Goal: Task Accomplishment & Management: Manage account settings

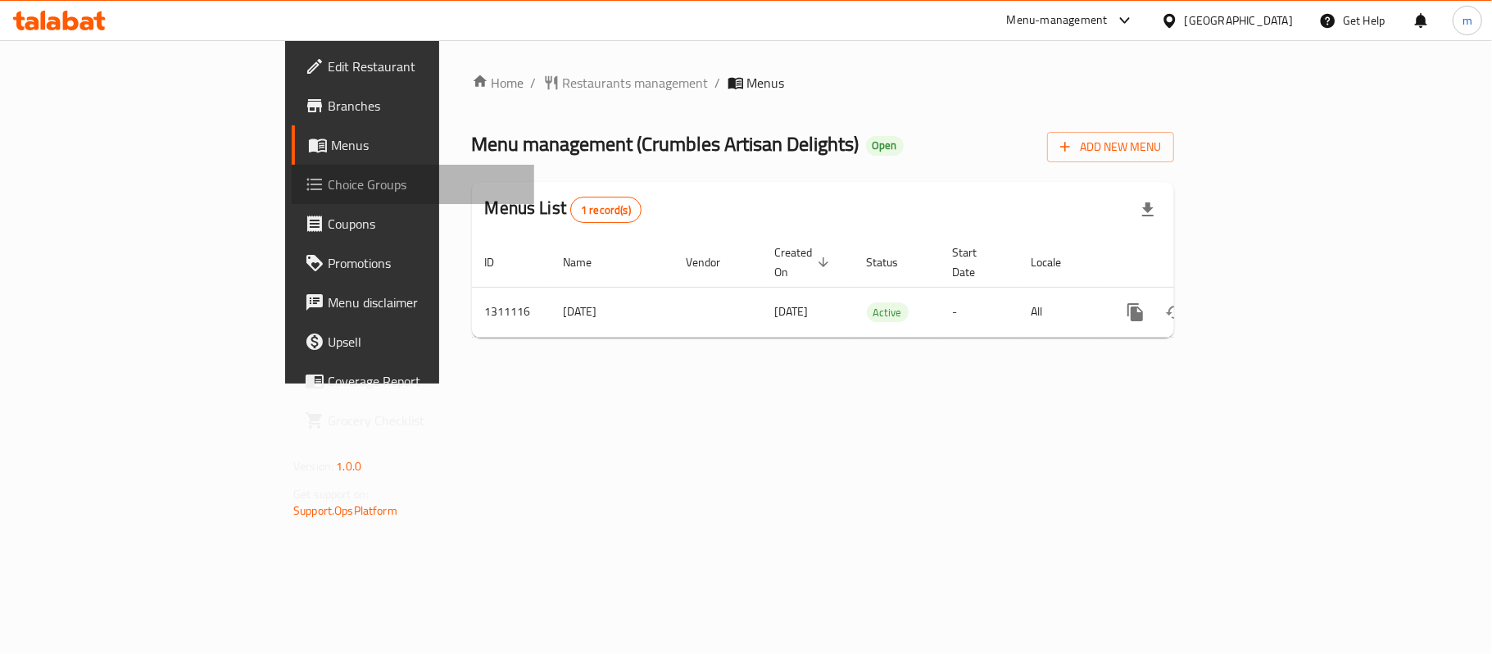
click at [292, 197] on link "Choice Groups" at bounding box center [413, 184] width 242 height 39
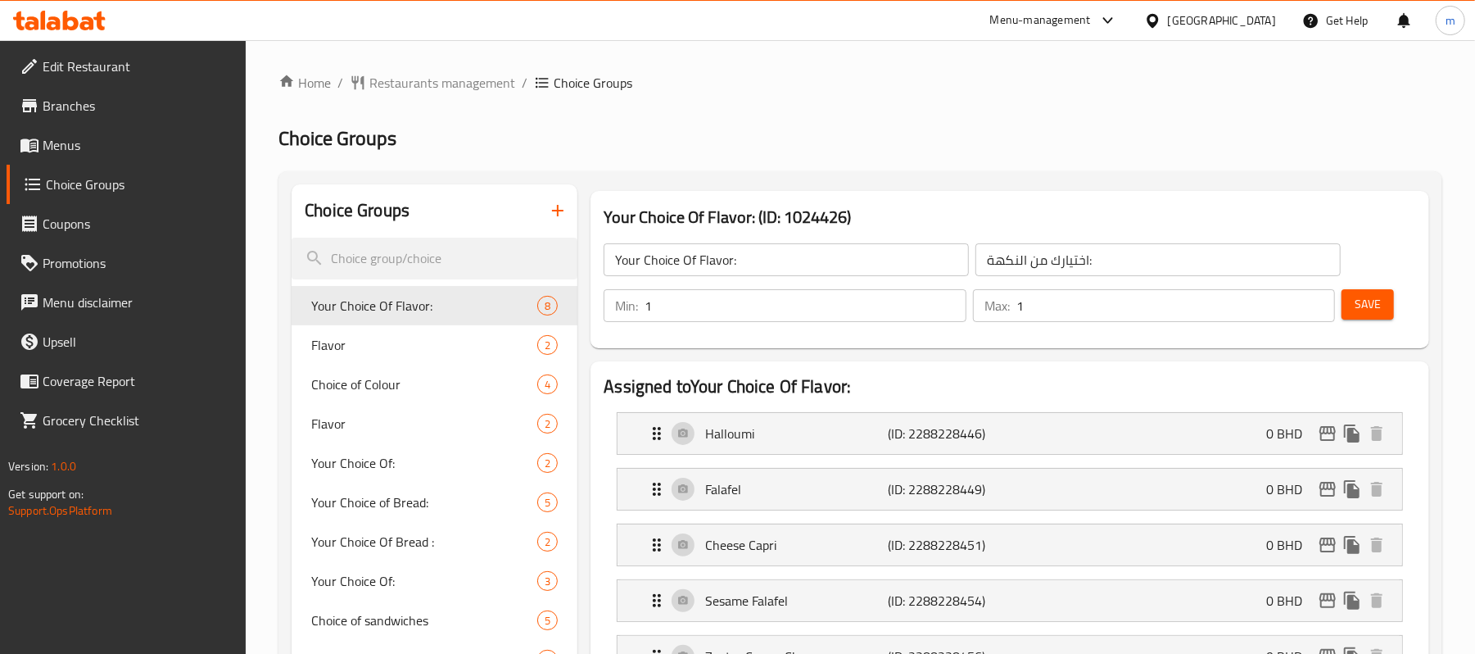
click at [437, 472] on div at bounding box center [737, 327] width 1475 height 654
click at [439, 465] on span "Your Choice Of:" at bounding box center [399, 463] width 177 height 20
type input "Your Choice Of:"
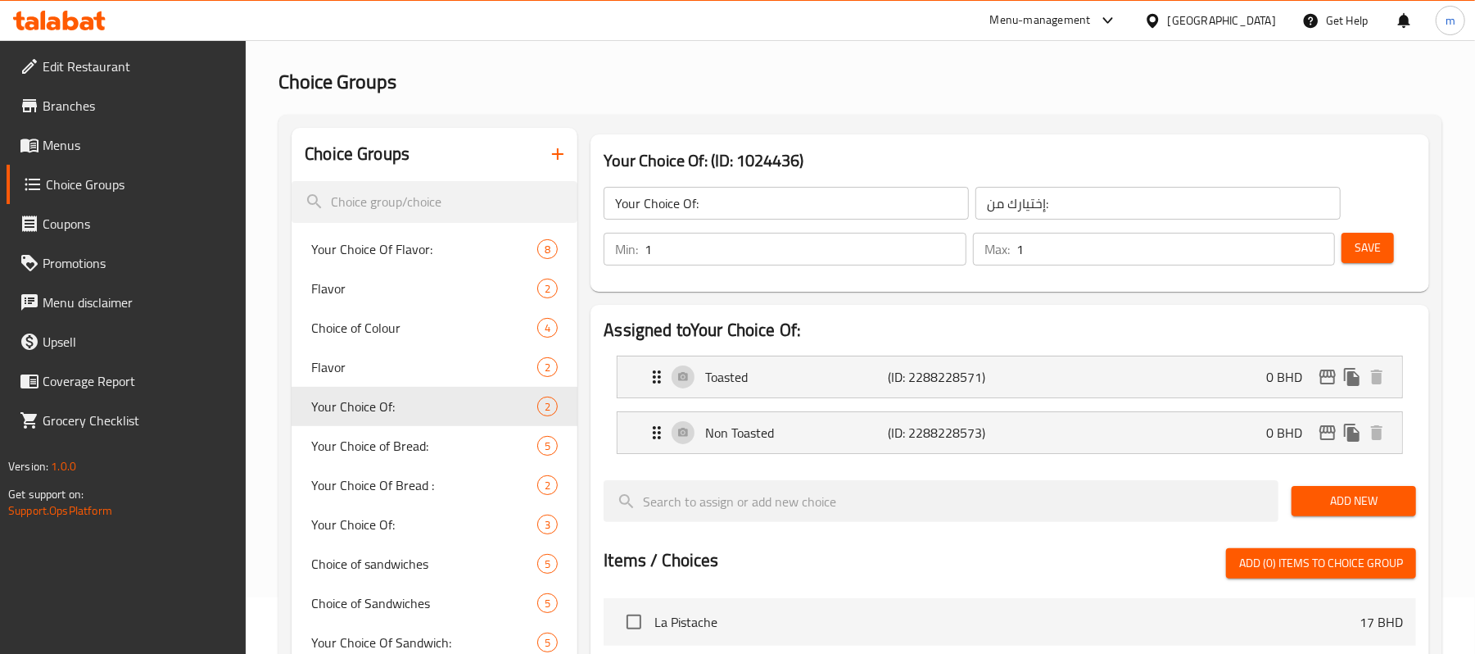
scroll to position [109, 0]
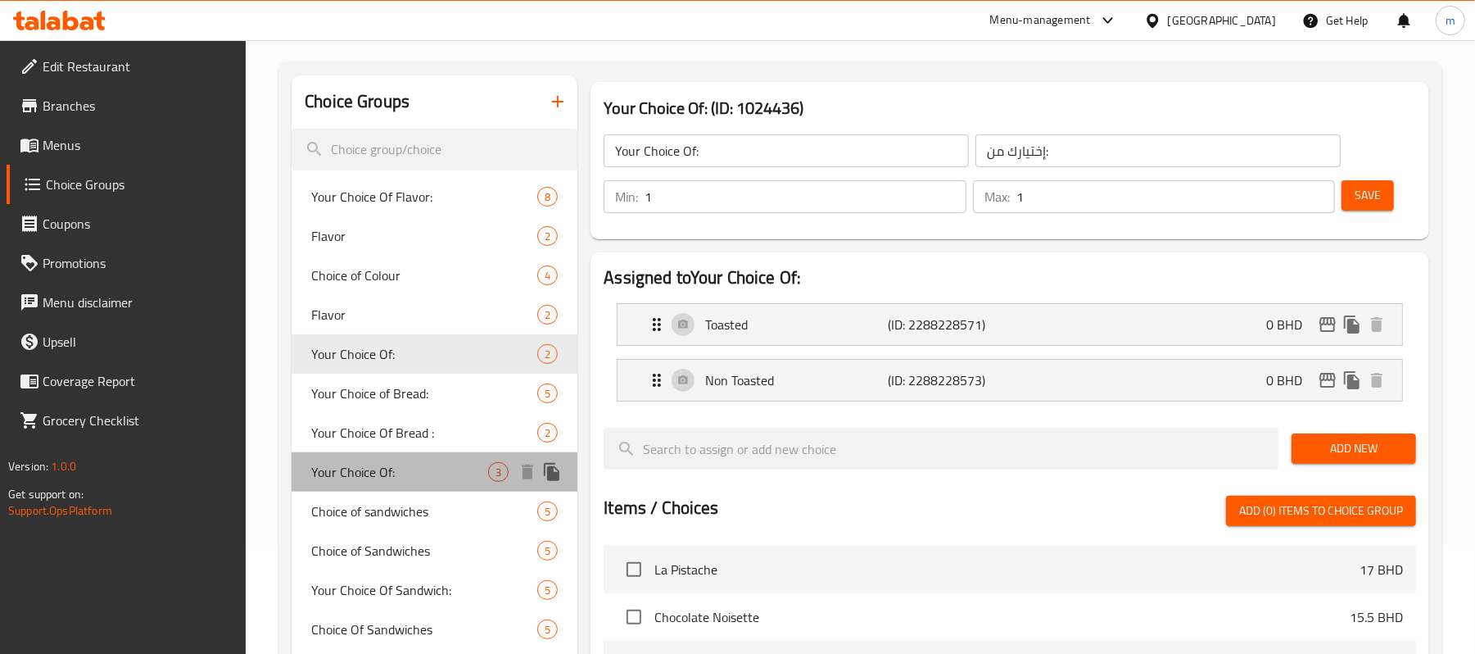
click at [415, 462] on span "Your Choice Of:" at bounding box center [399, 472] width 177 height 20
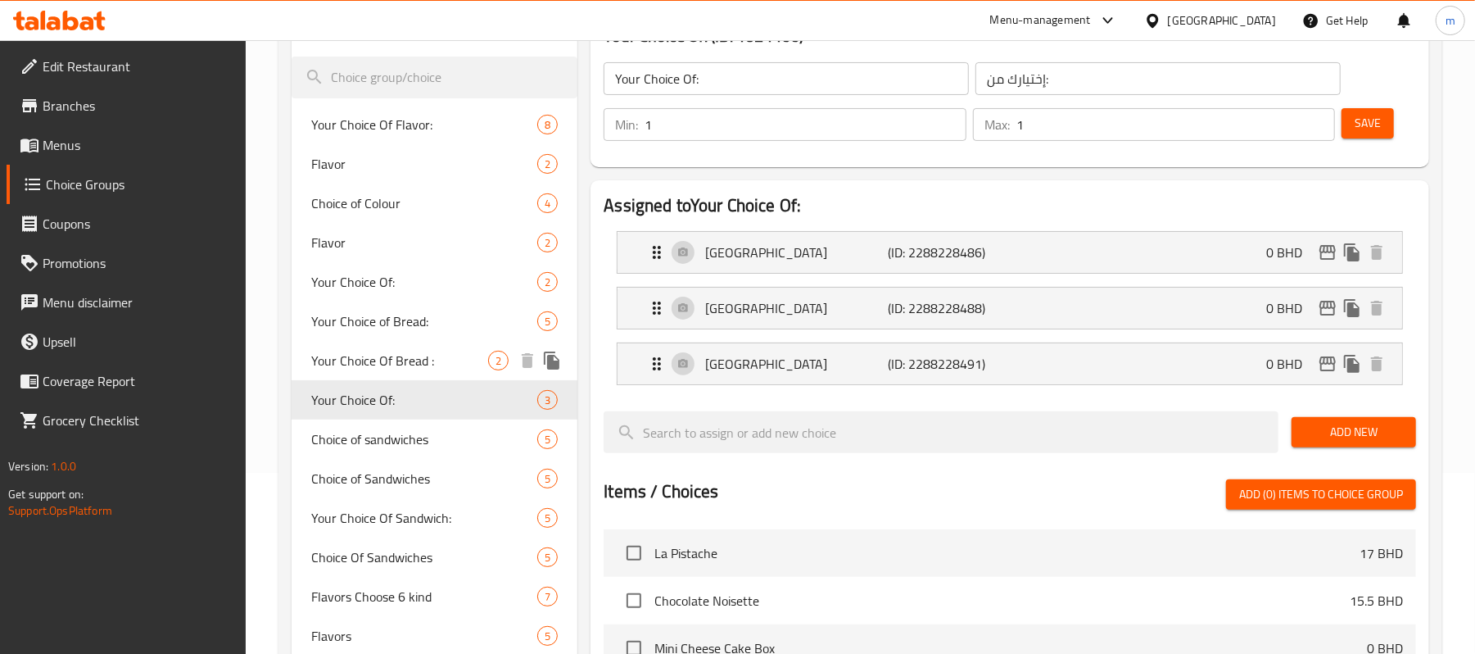
scroll to position [218, 0]
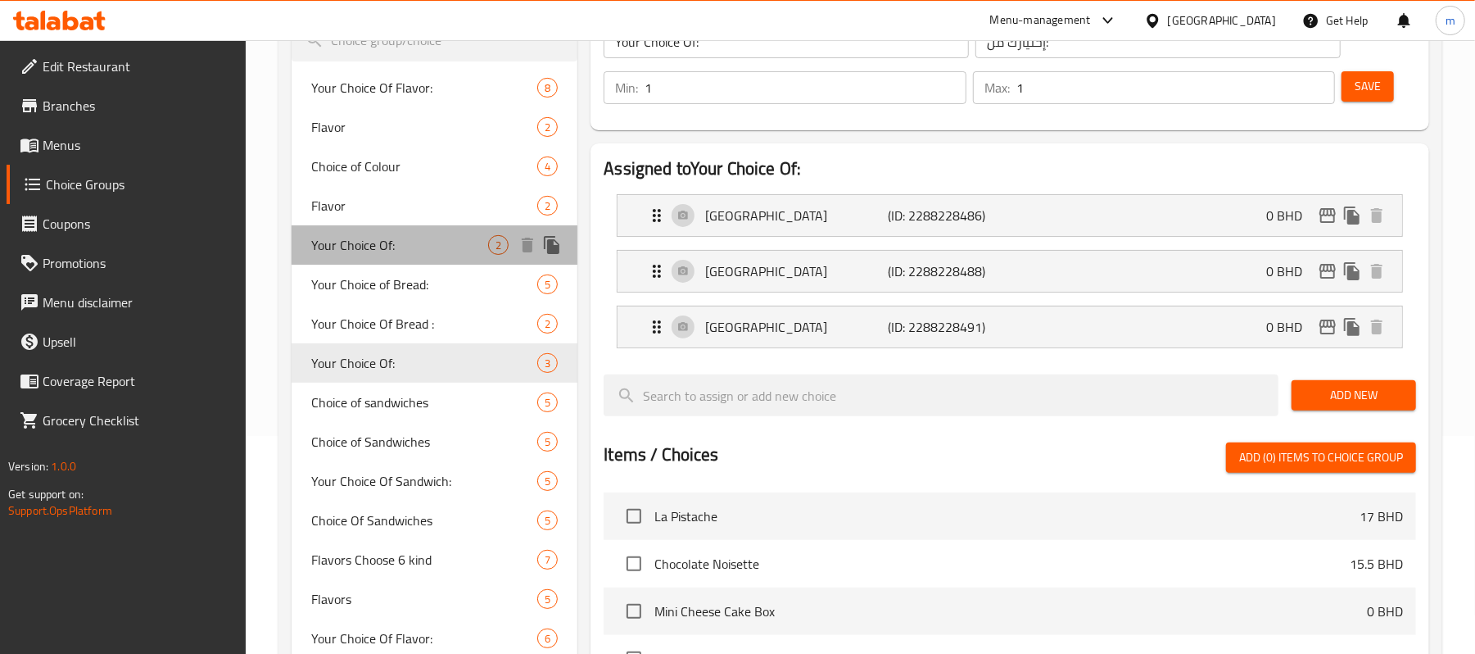
click at [473, 244] on span "Your Choice Of:" at bounding box center [399, 245] width 177 height 20
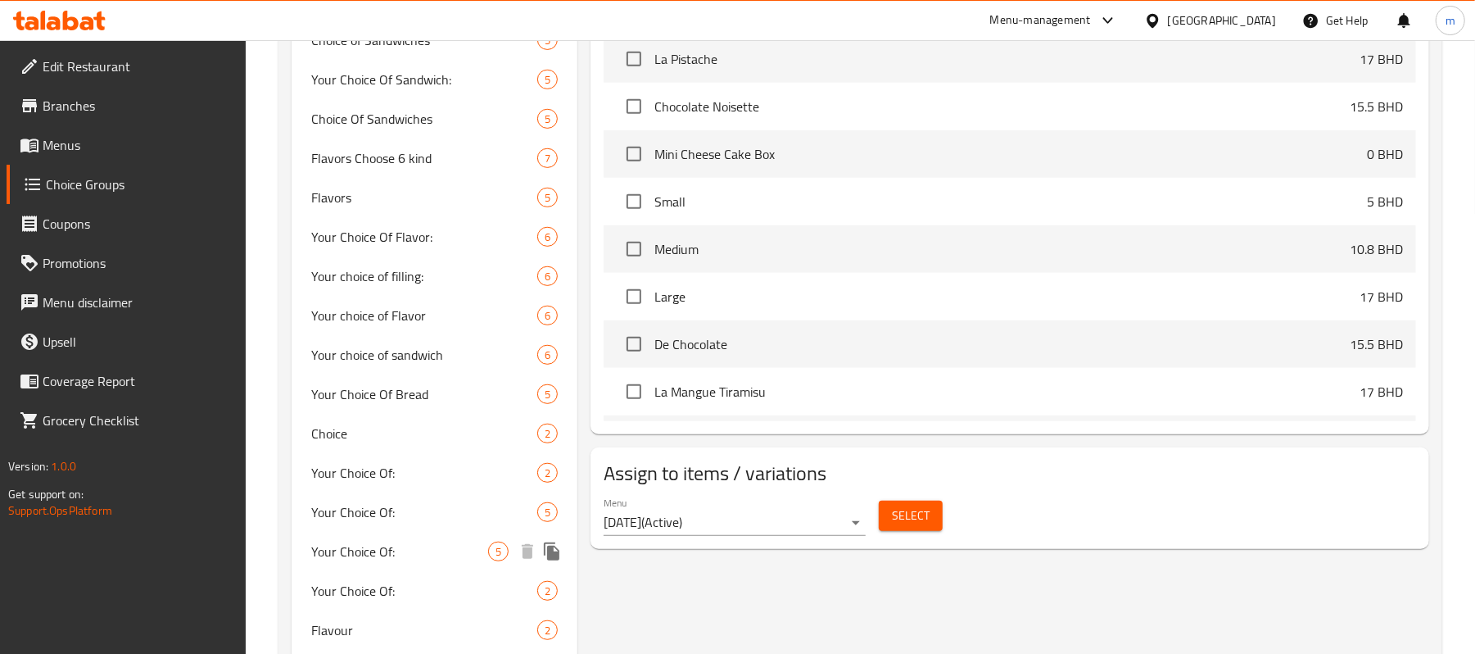
scroll to position [655, 0]
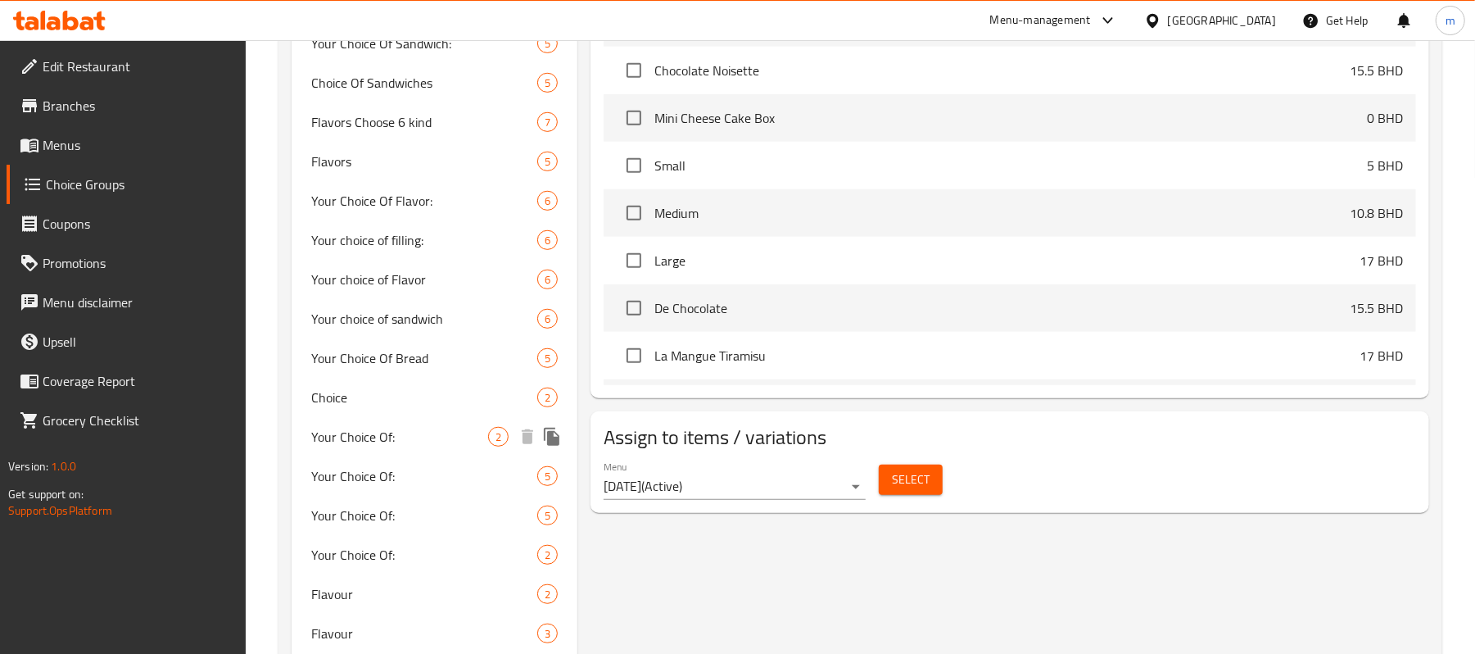
click at [477, 446] on div "Your Choice Of: 2" at bounding box center [435, 436] width 286 height 39
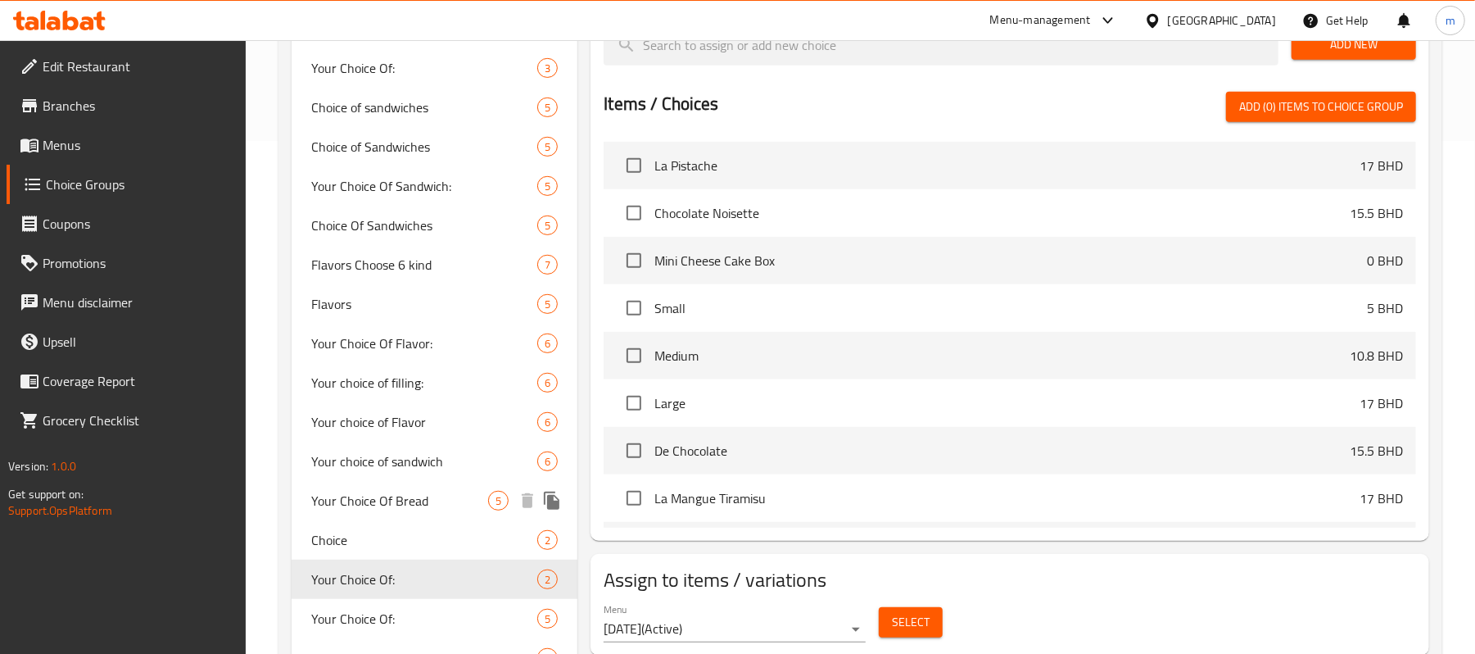
scroll to position [546, 0]
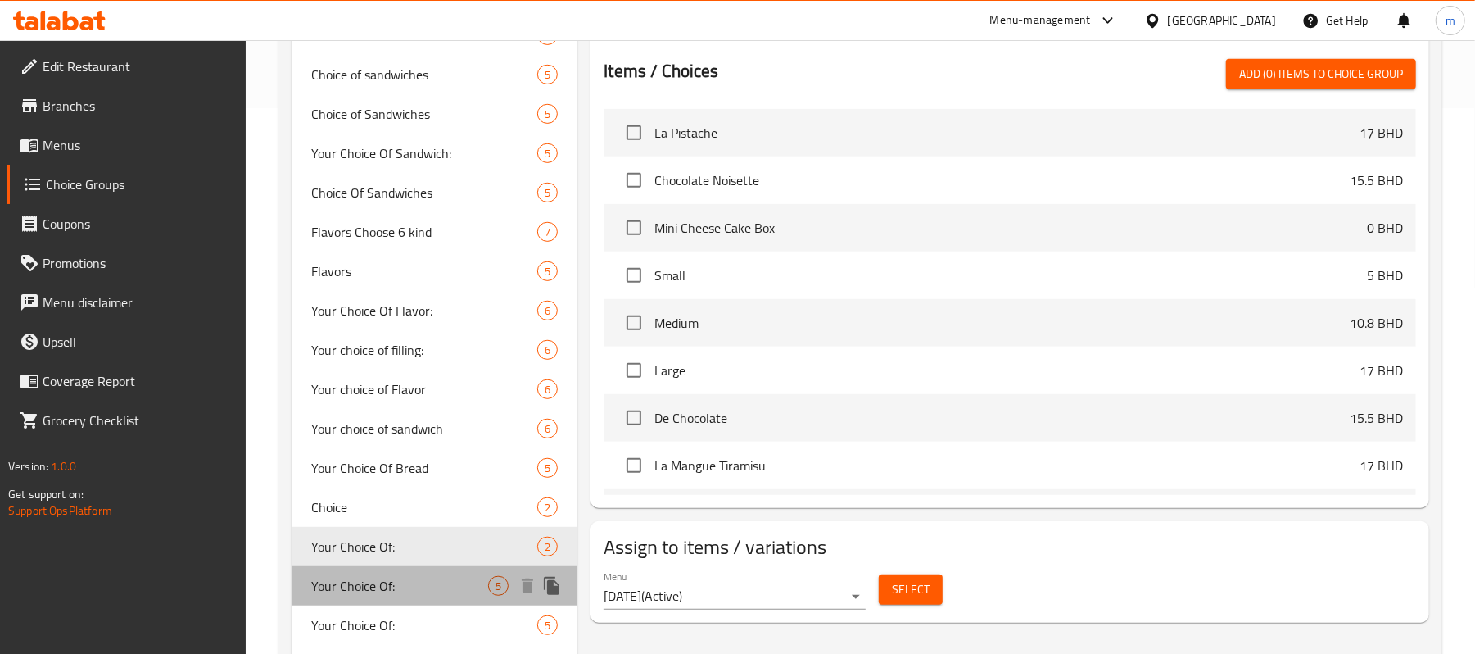
click at [387, 591] on span "Your Choice Of:" at bounding box center [399, 586] width 177 height 20
type input "إختيارك من:"
type input "0"
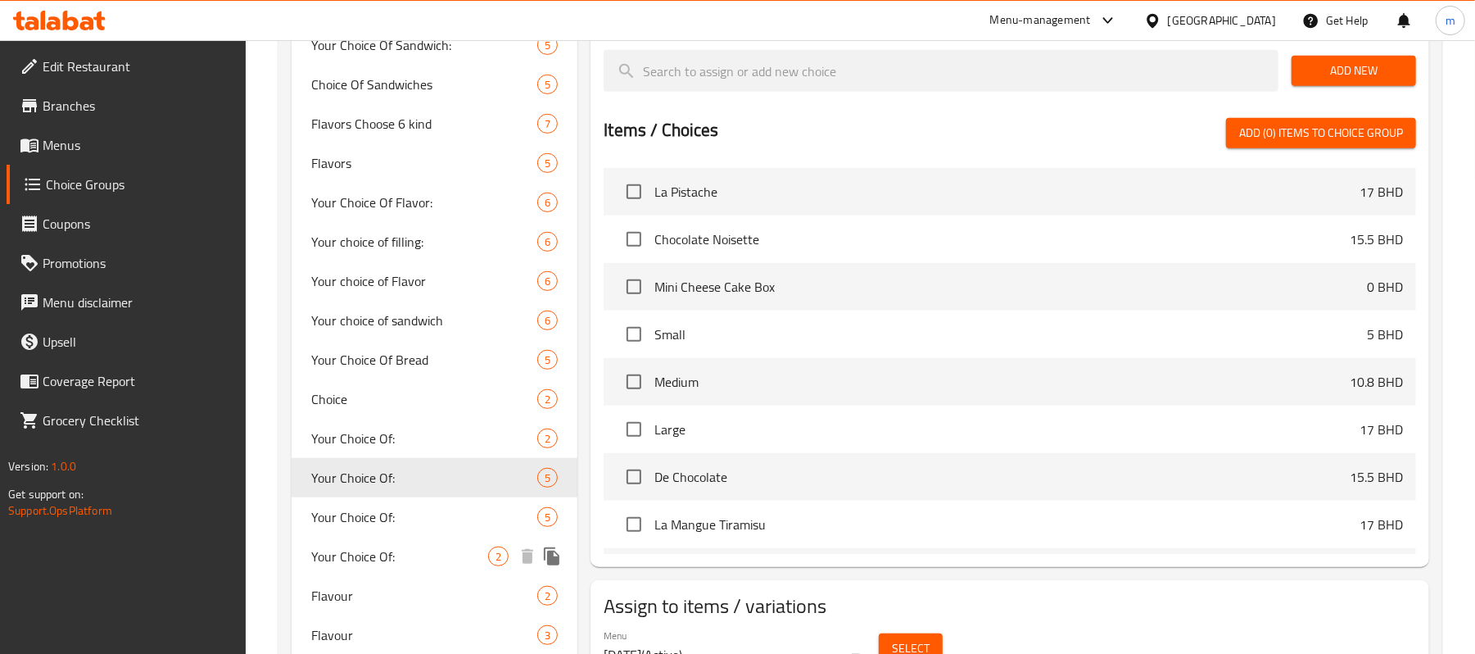
scroll to position [655, 0]
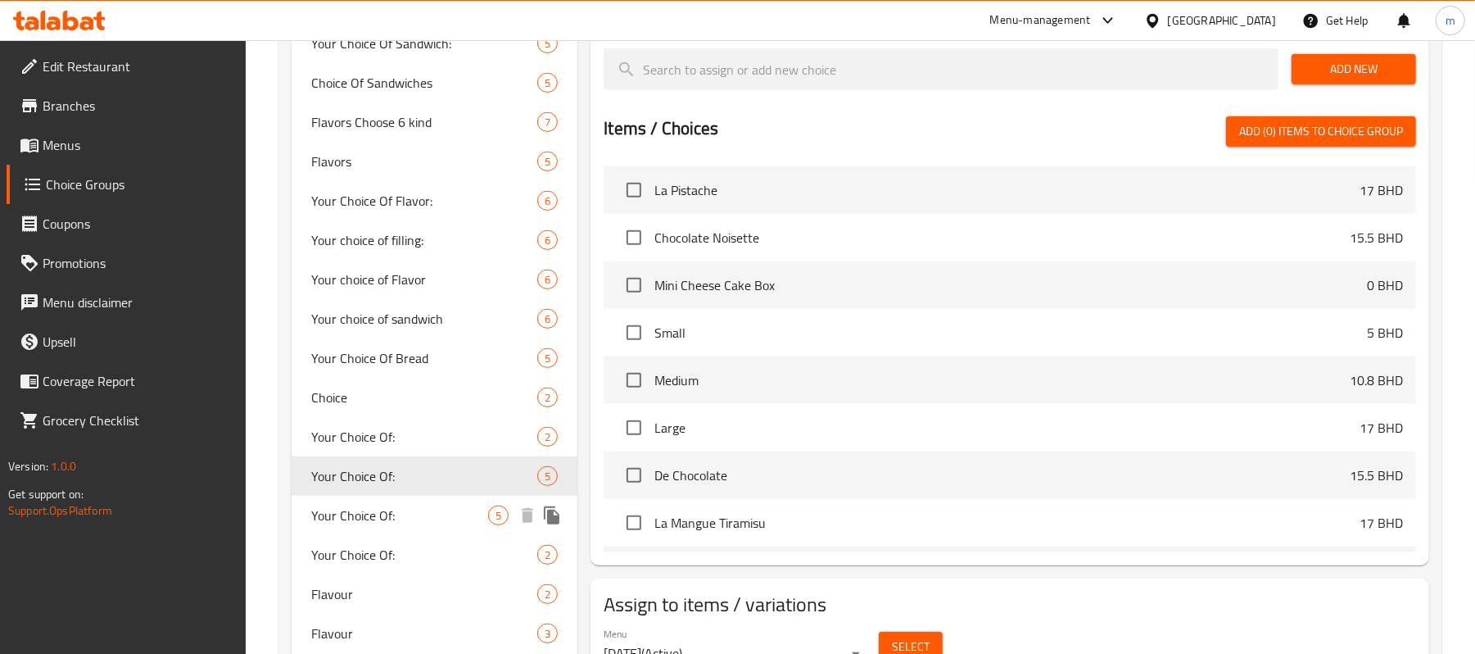
click at [429, 521] on span "Your Choice Of:" at bounding box center [399, 515] width 177 height 20
type input "3"
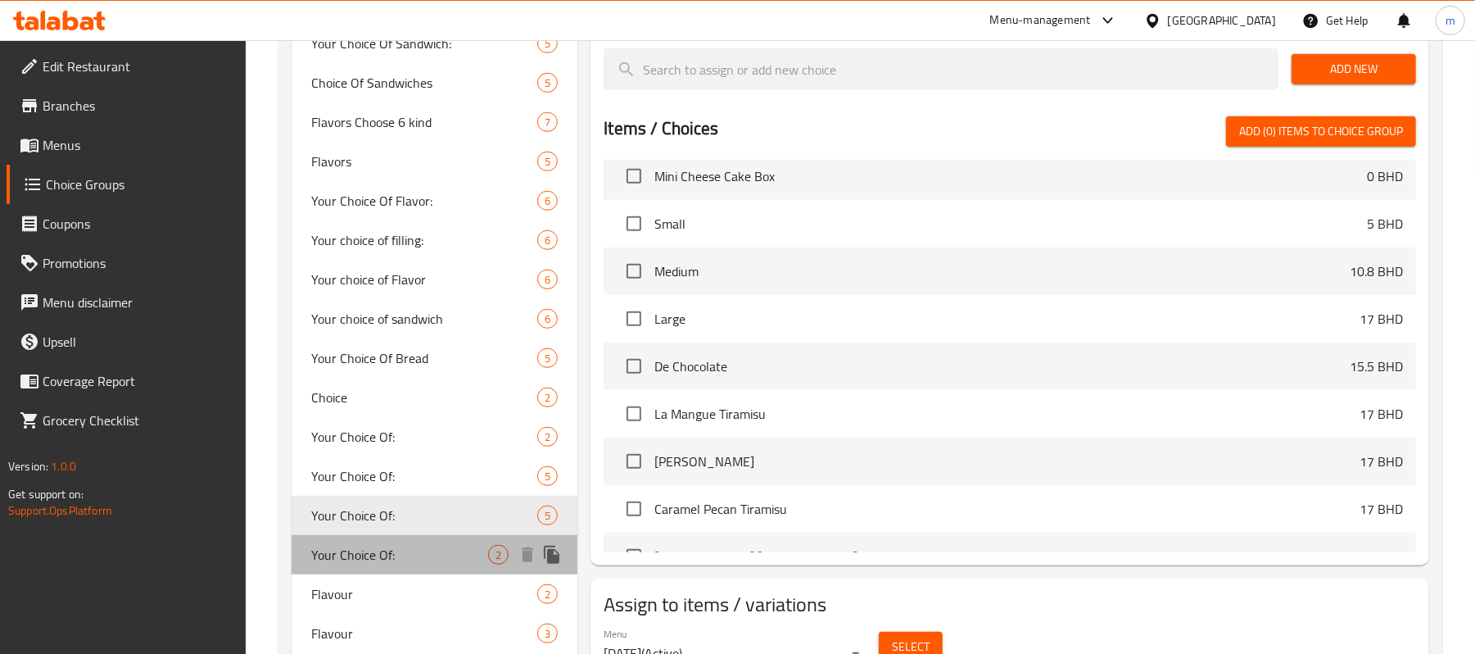
click at [431, 545] on span "Your Choice Of:" at bounding box center [399, 555] width 177 height 20
type input "اختيارك من:"
type input "1"
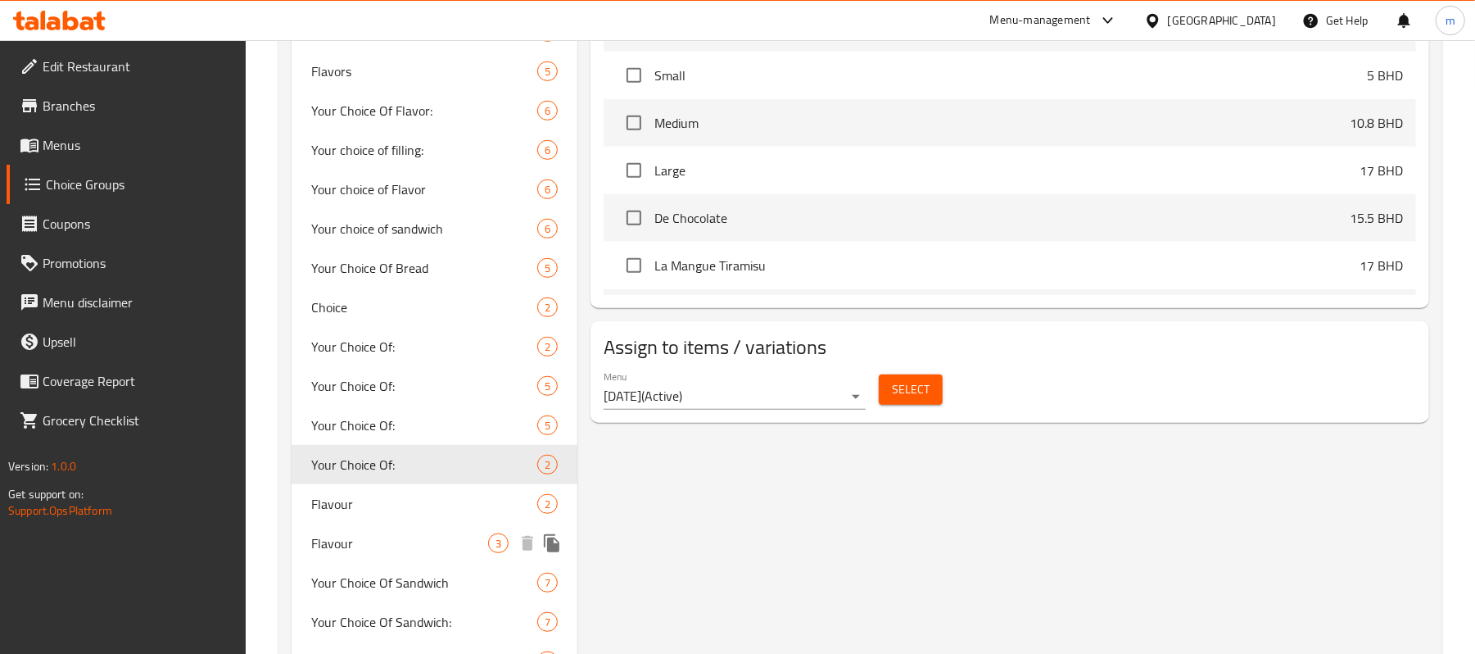
scroll to position [903, 0]
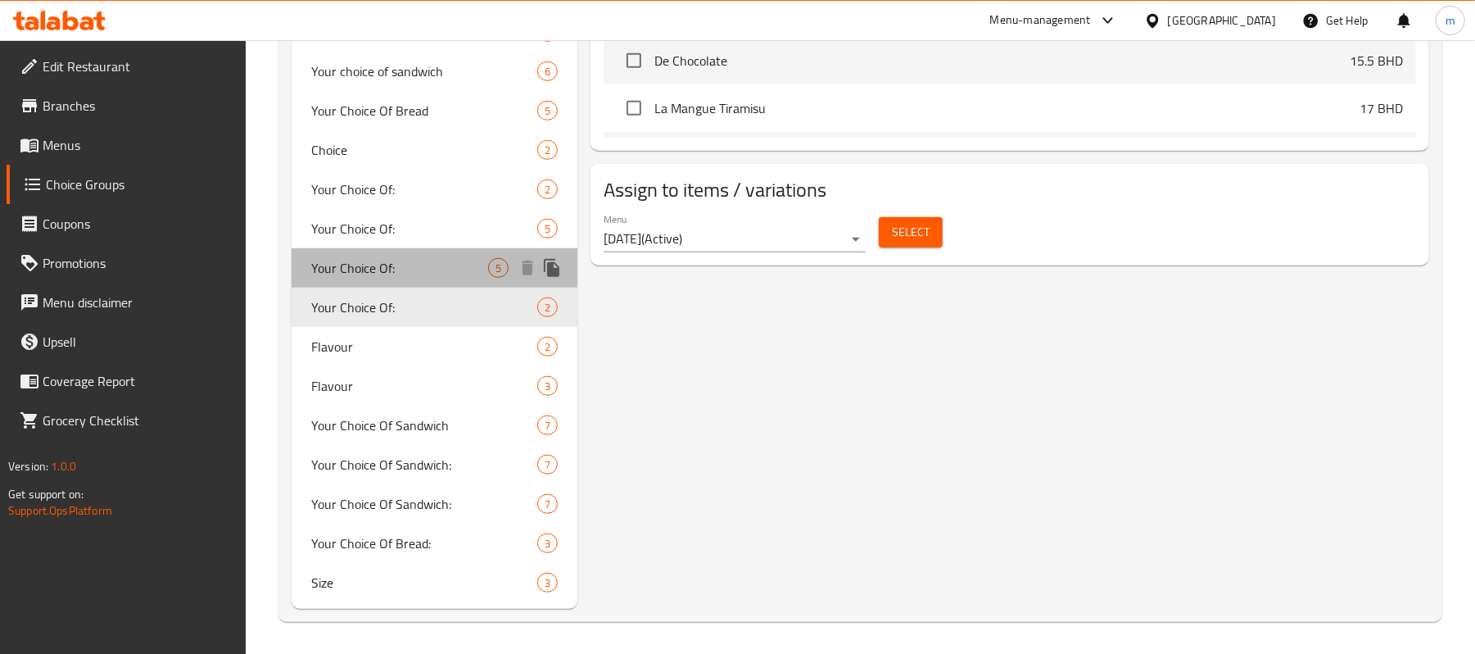
click at [405, 270] on span "Your Choice Of:" at bounding box center [399, 268] width 177 height 20
type input "إختيارك من:"
type input "3"
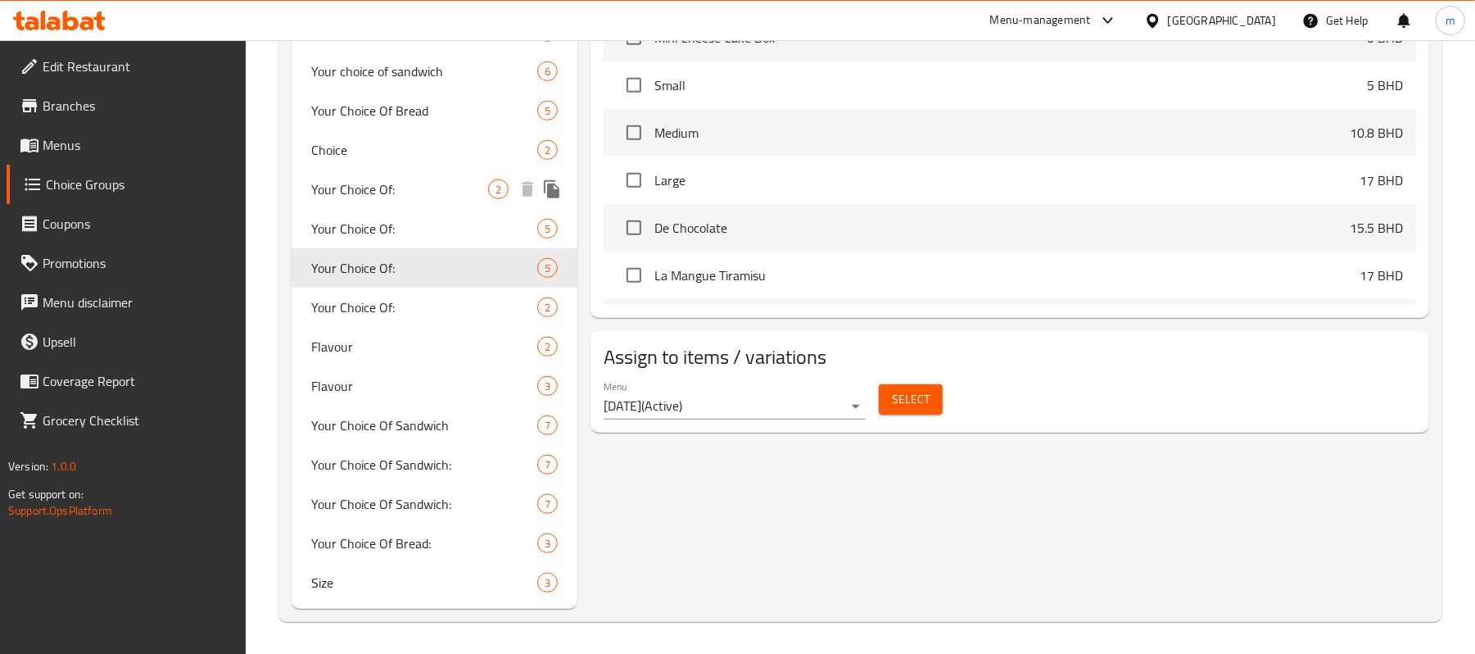
click at [455, 188] on span "Your Choice Of:" at bounding box center [399, 189] width 177 height 20
type input "اختيارك من:"
type input "1"
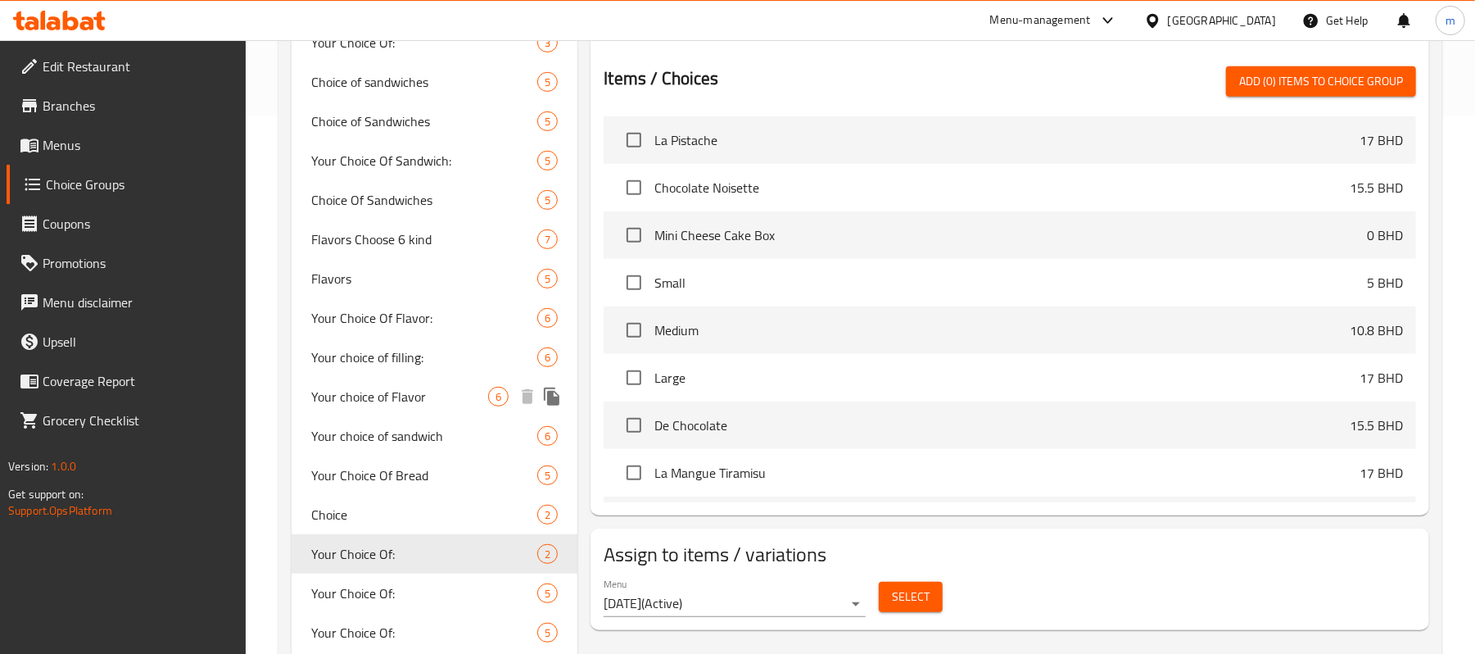
scroll to position [575, 0]
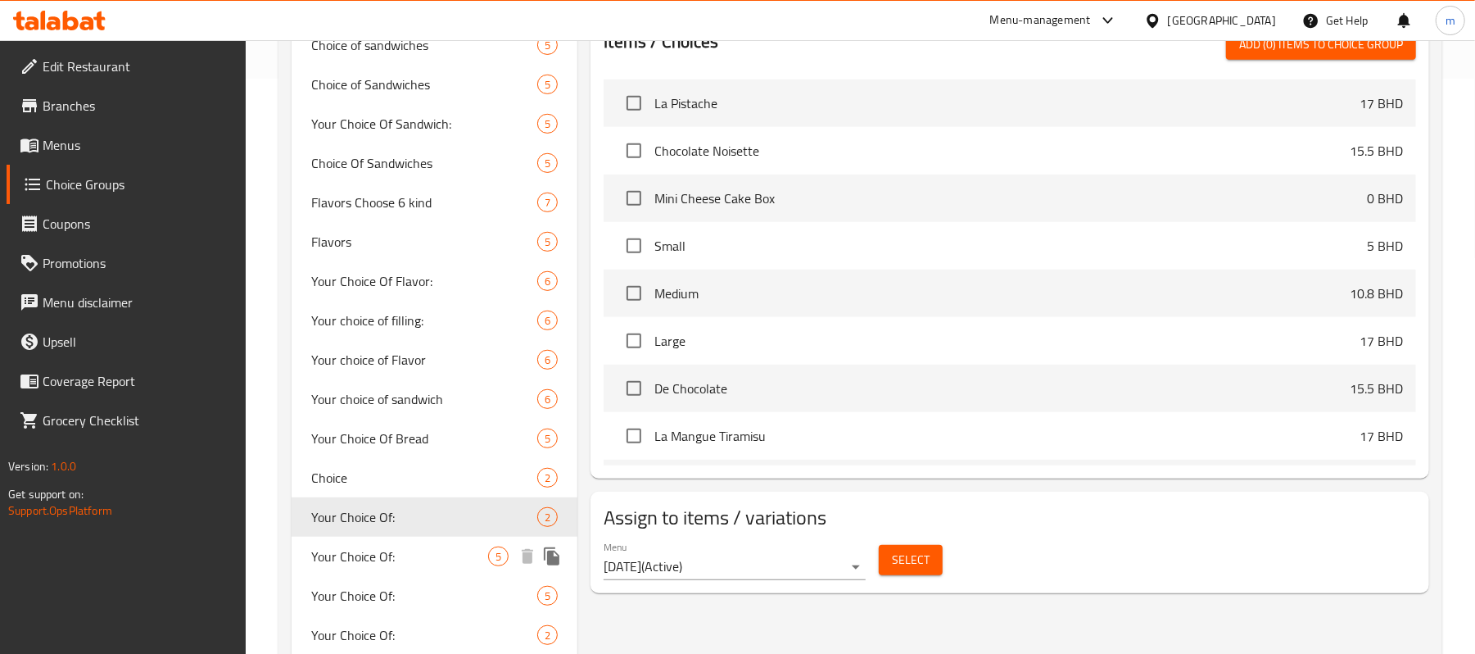
click at [359, 565] on span "Your Choice Of:" at bounding box center [399, 556] width 177 height 20
type input "إختيارك من:"
type input "0"
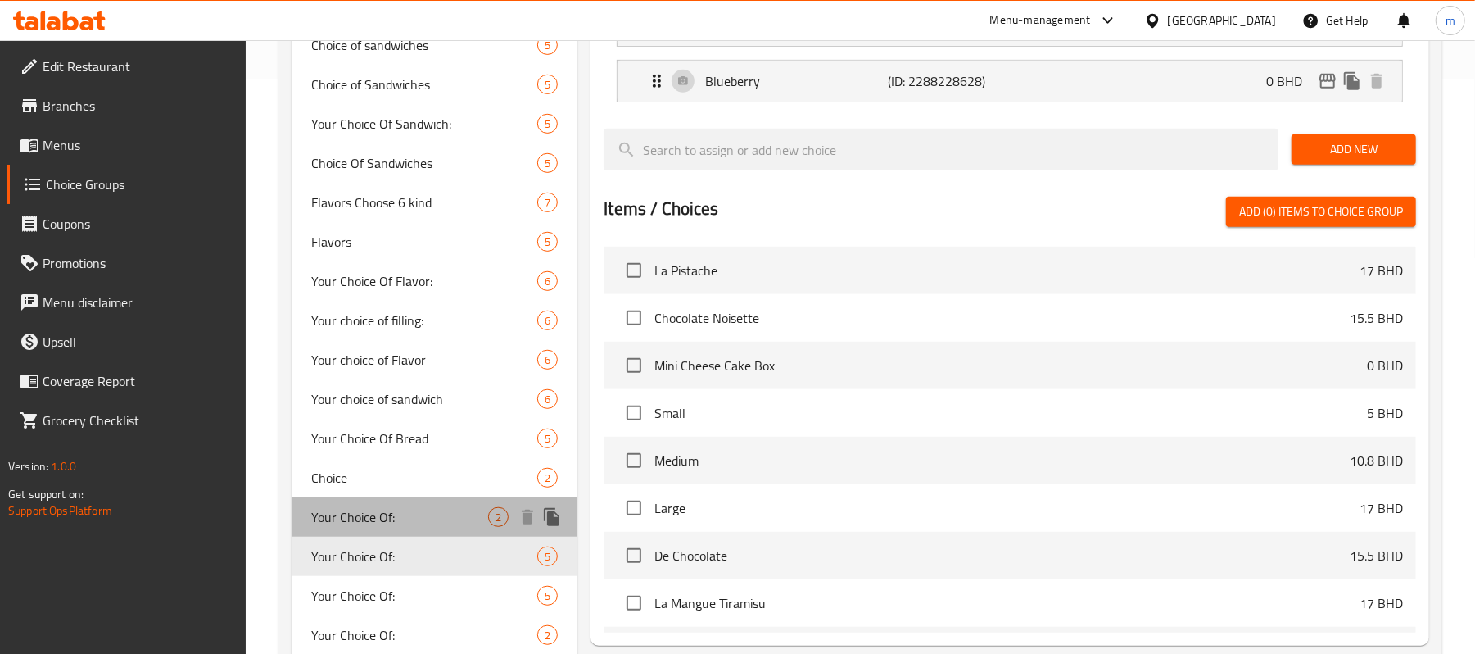
click at [400, 528] on div "Your Choice Of: 2" at bounding box center [435, 516] width 286 height 39
type input "اختيارك من:"
type input "1"
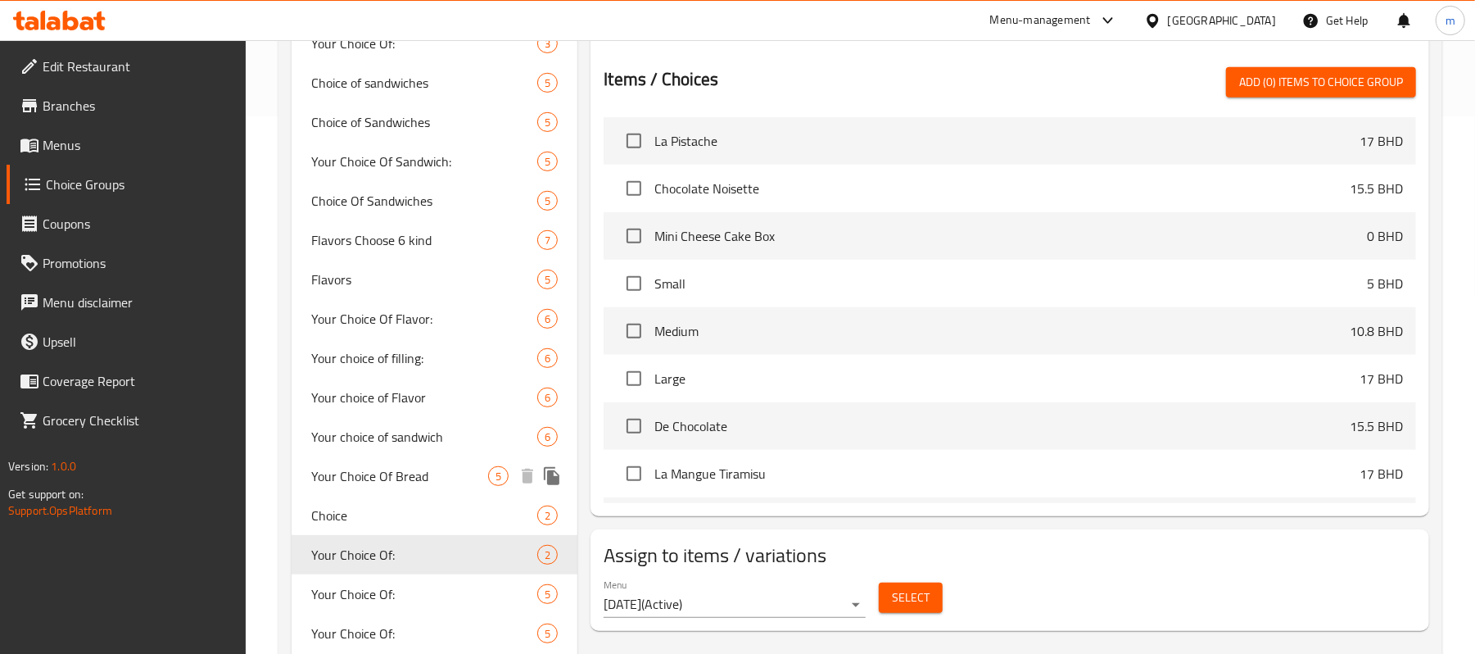
scroll to position [655, 0]
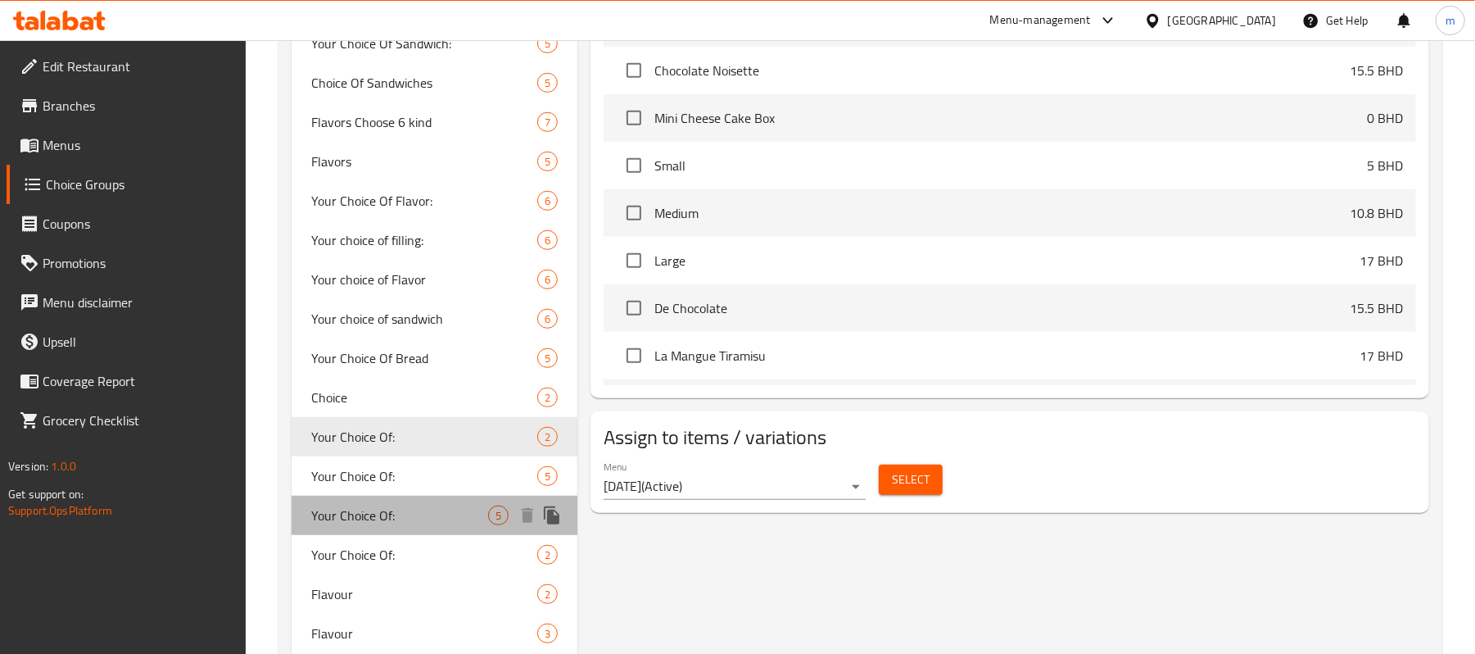
click at [375, 508] on span "Your Choice Of:" at bounding box center [399, 515] width 177 height 20
type input "إختيارك من:"
type input "3"
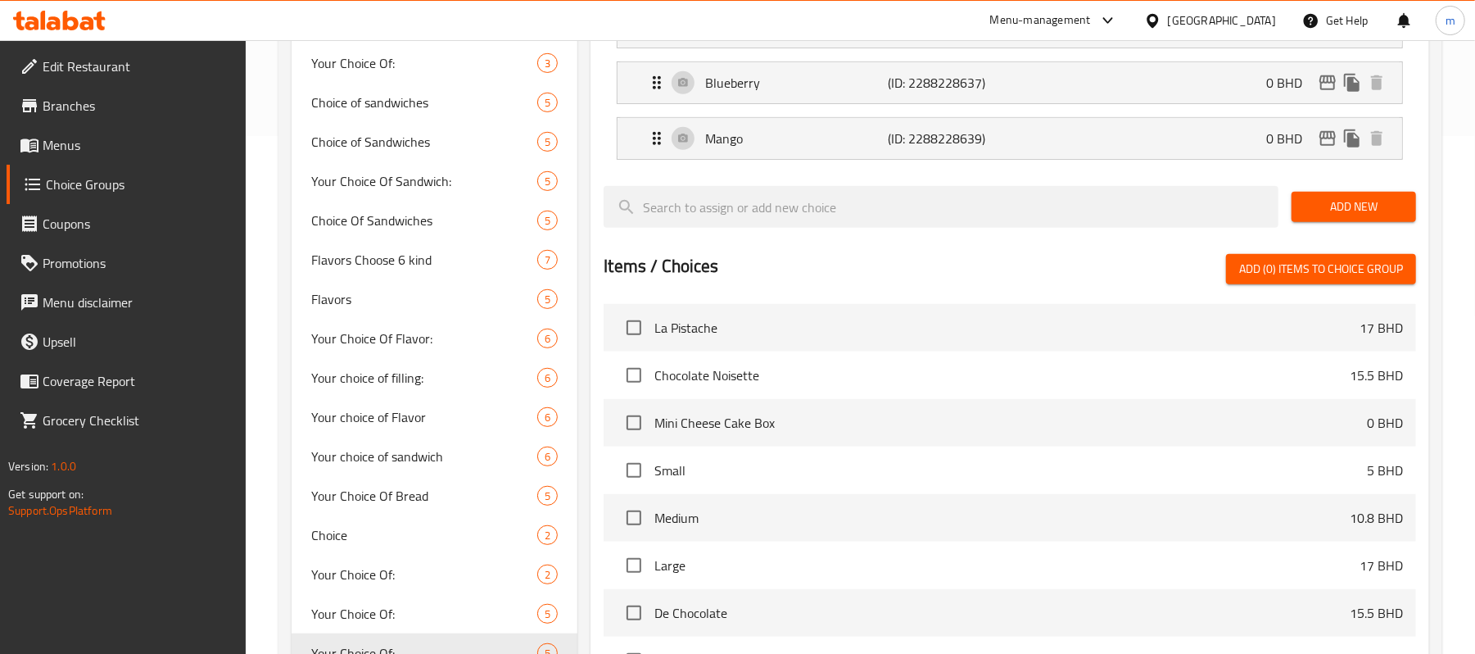
scroll to position [764, 0]
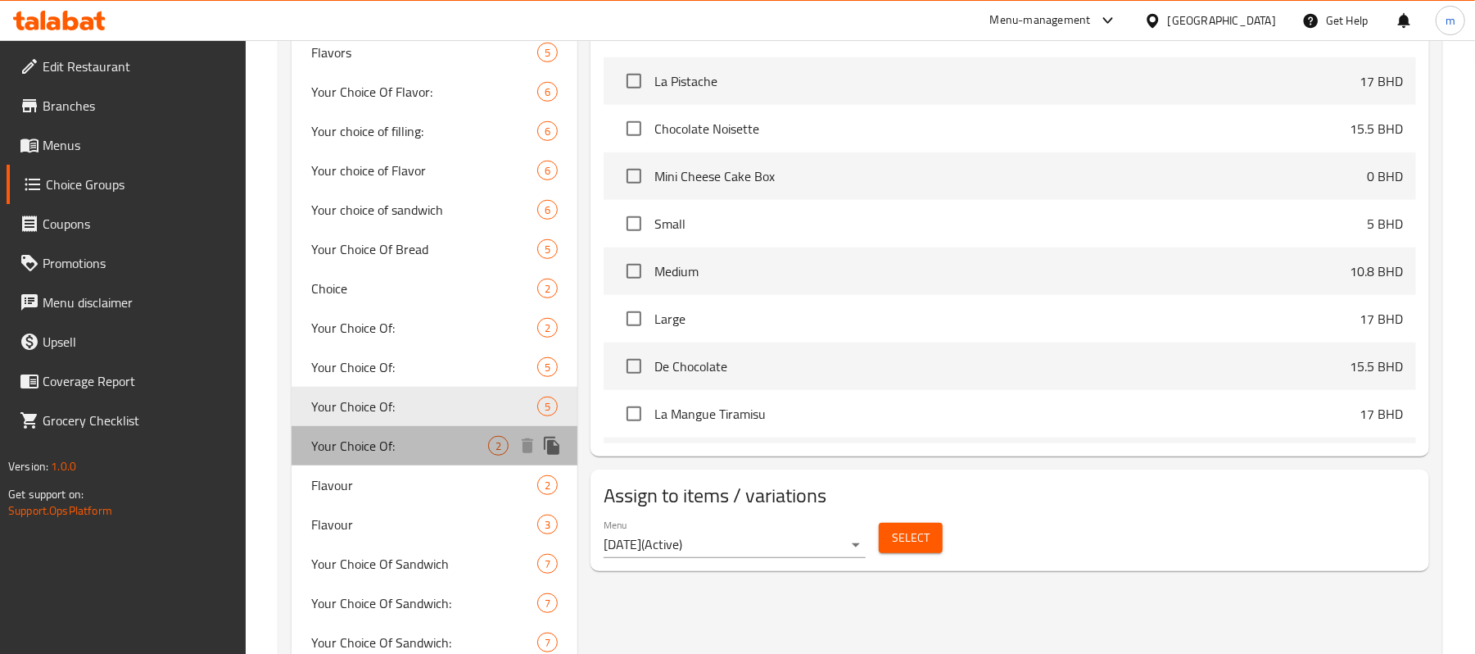
click at [411, 444] on span "Your Choice Of:" at bounding box center [399, 446] width 177 height 20
type input "اختيارك من:"
type input "1"
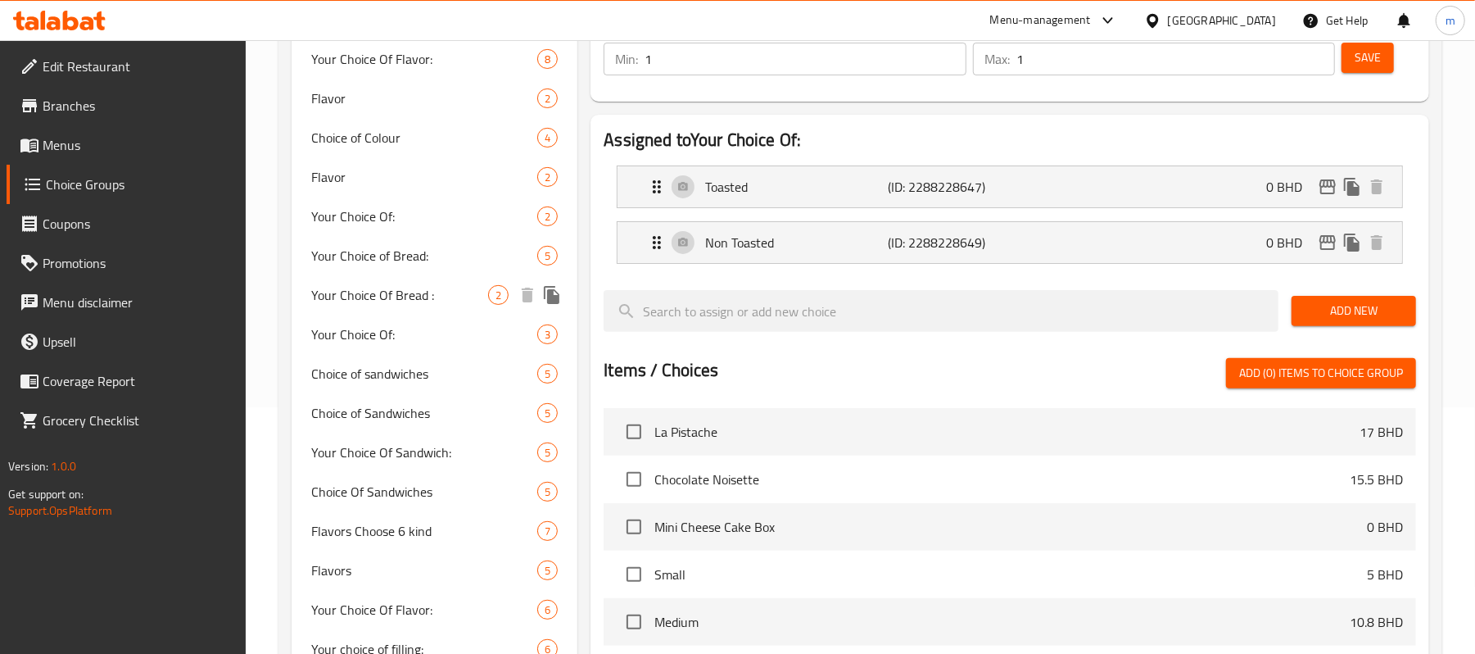
scroll to position [218, 0]
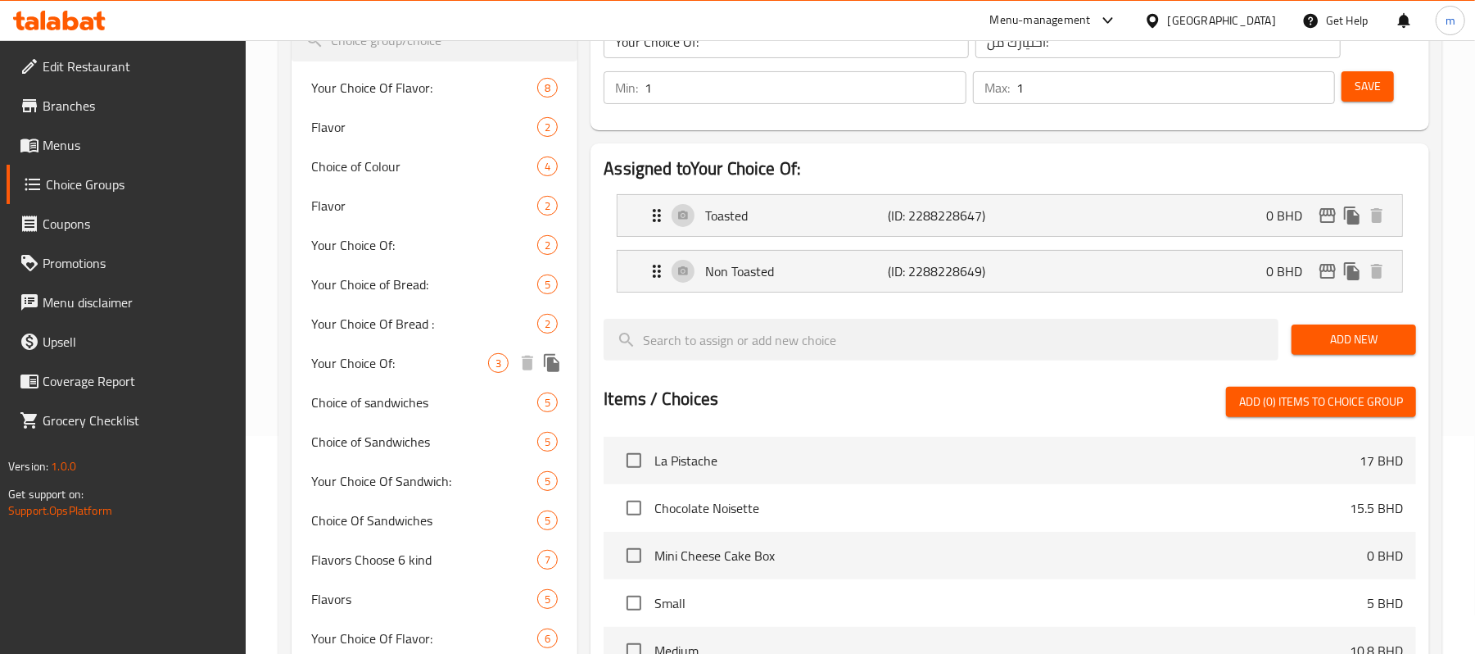
click at [428, 364] on span "Your Choice Of:" at bounding box center [399, 363] width 177 height 20
type input "إختيارك من:"
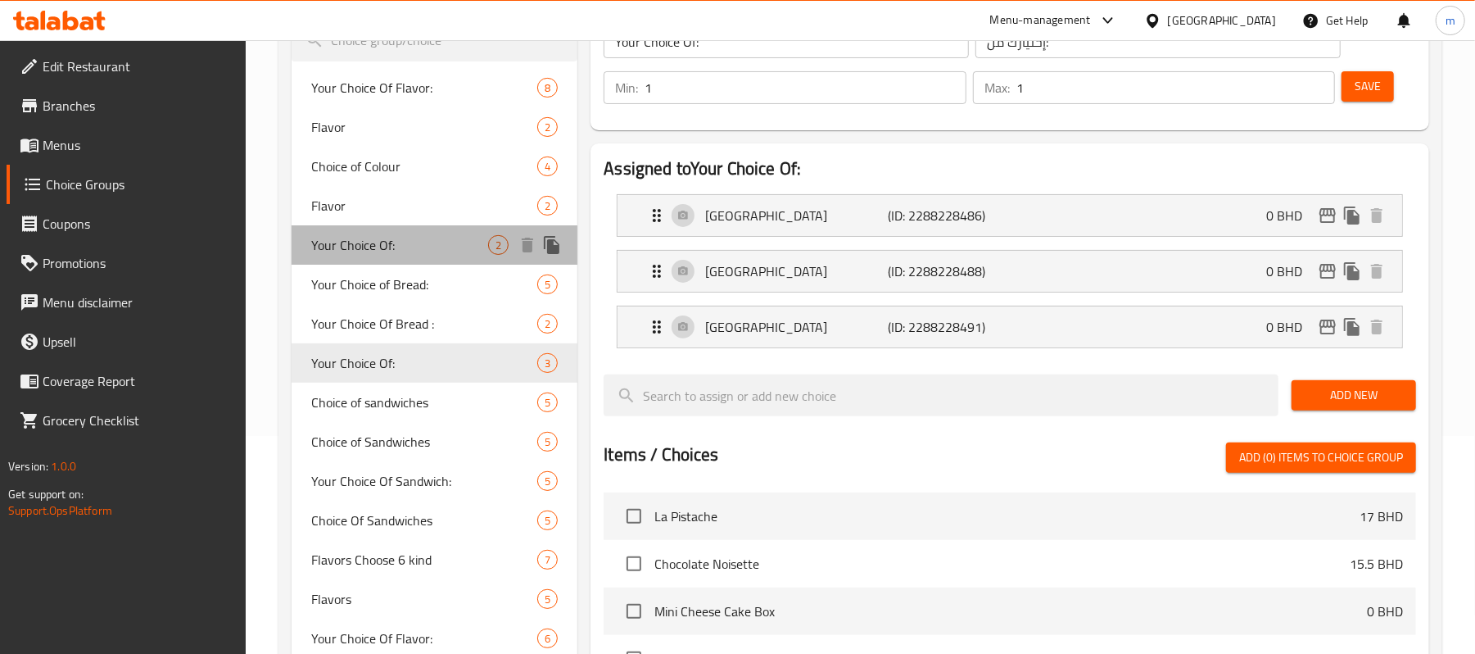
click at [440, 253] on span "Your Choice Of:" at bounding box center [399, 245] width 177 height 20
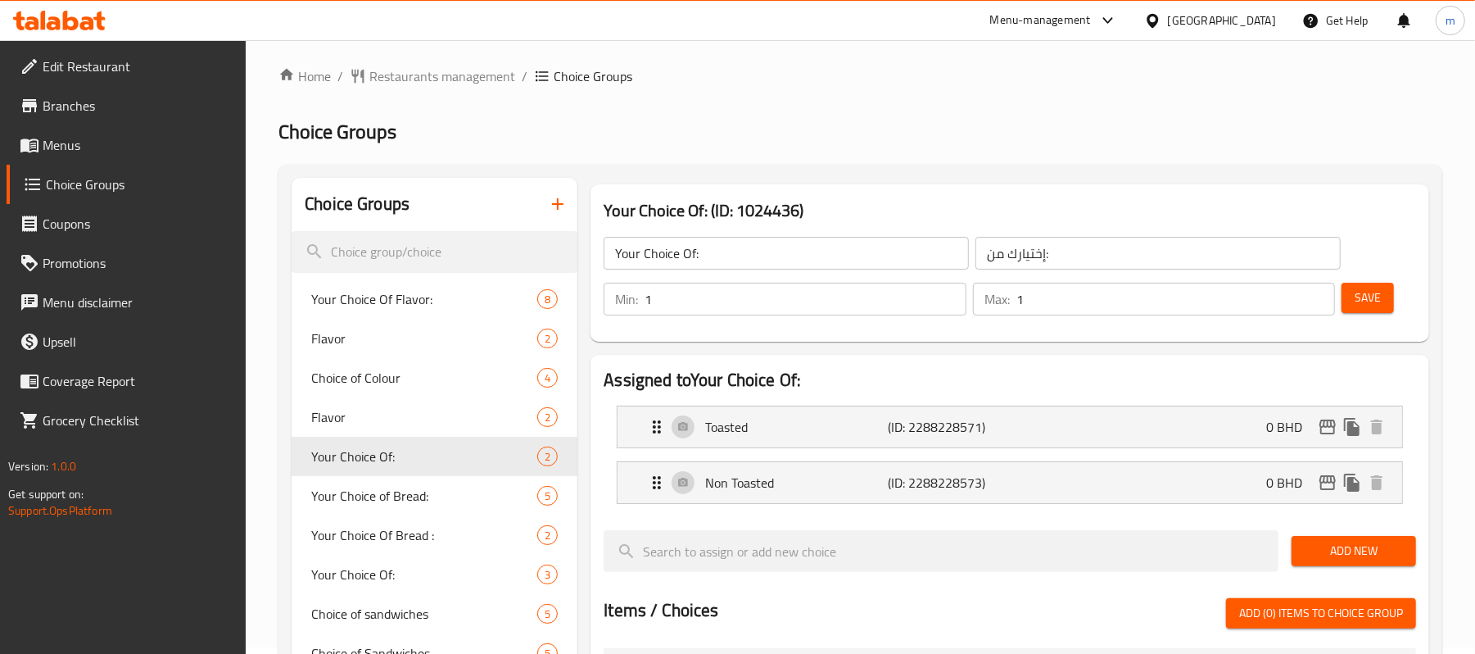
scroll to position [0, 0]
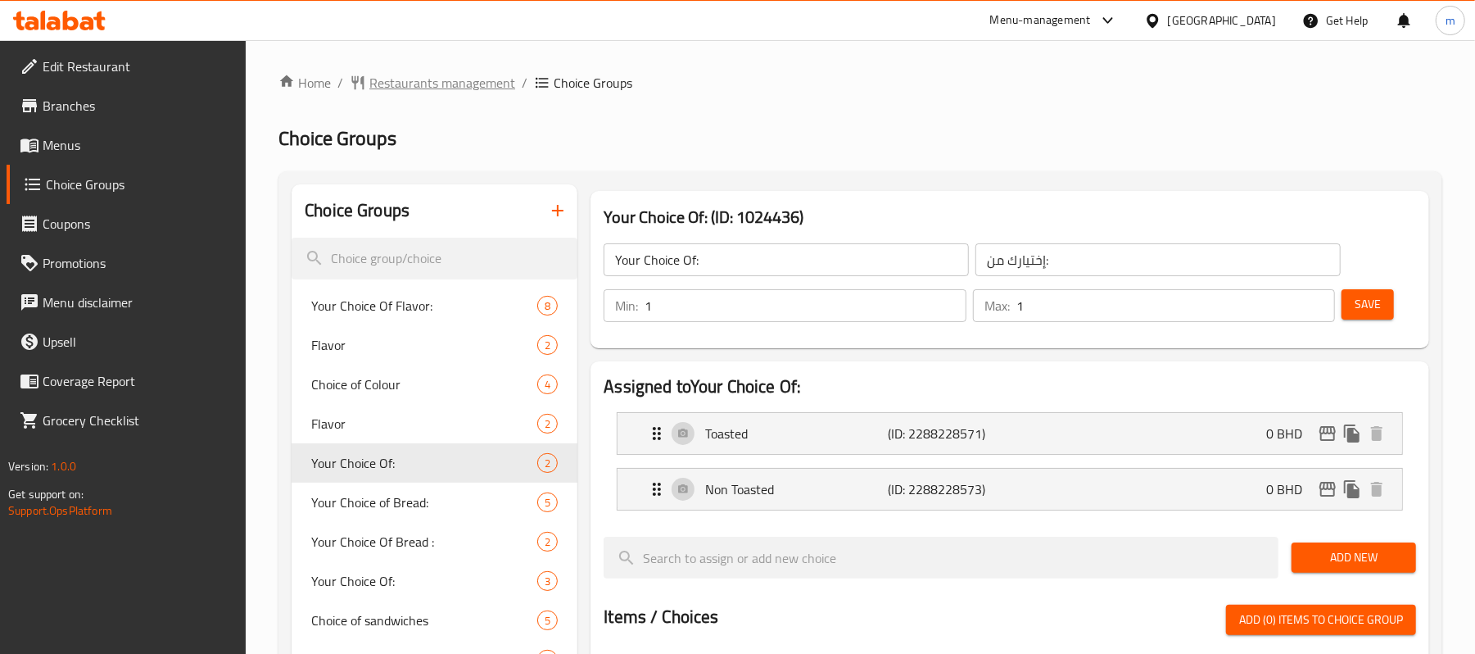
click at [470, 92] on span "Restaurants management" at bounding box center [442, 83] width 146 height 20
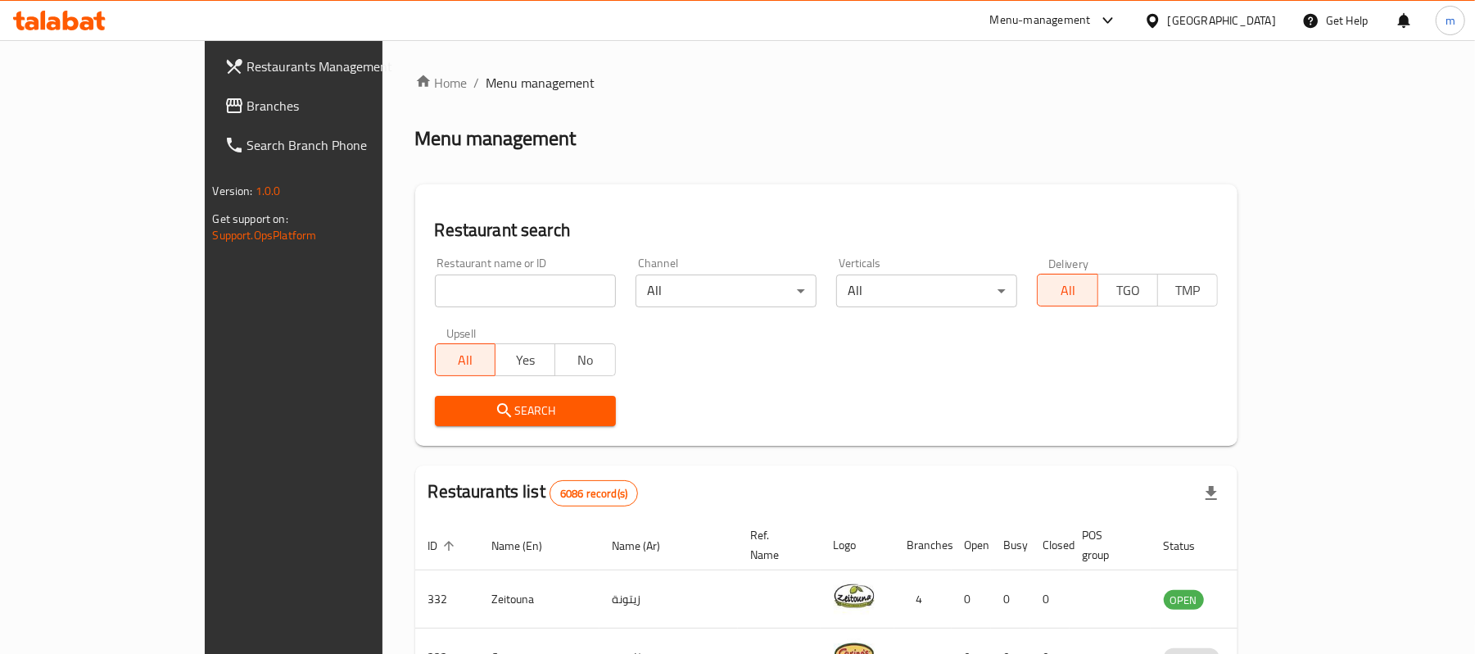
click at [453, 283] on input "search" at bounding box center [525, 290] width 181 height 33
paste input "705713"
type input "705713"
click at [448, 408] on span "Search" at bounding box center [525, 411] width 155 height 20
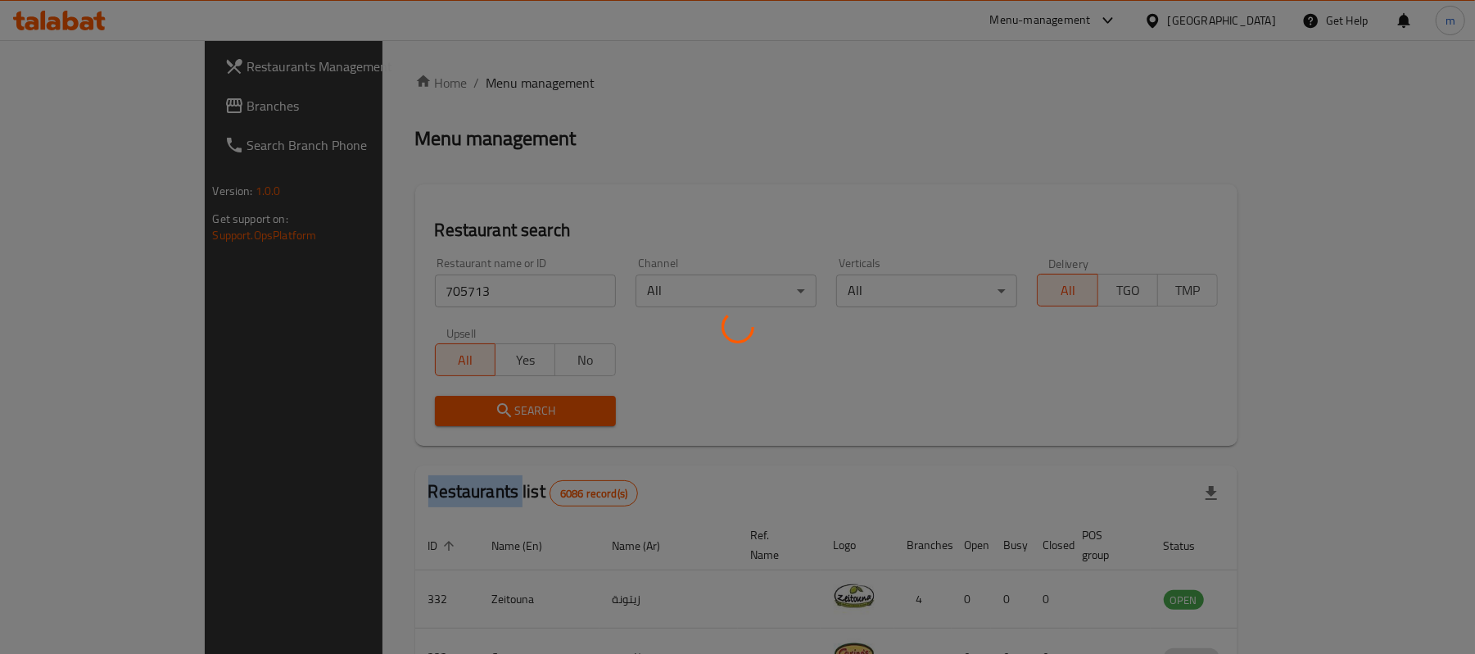
click at [395, 408] on div at bounding box center [737, 327] width 1475 height 654
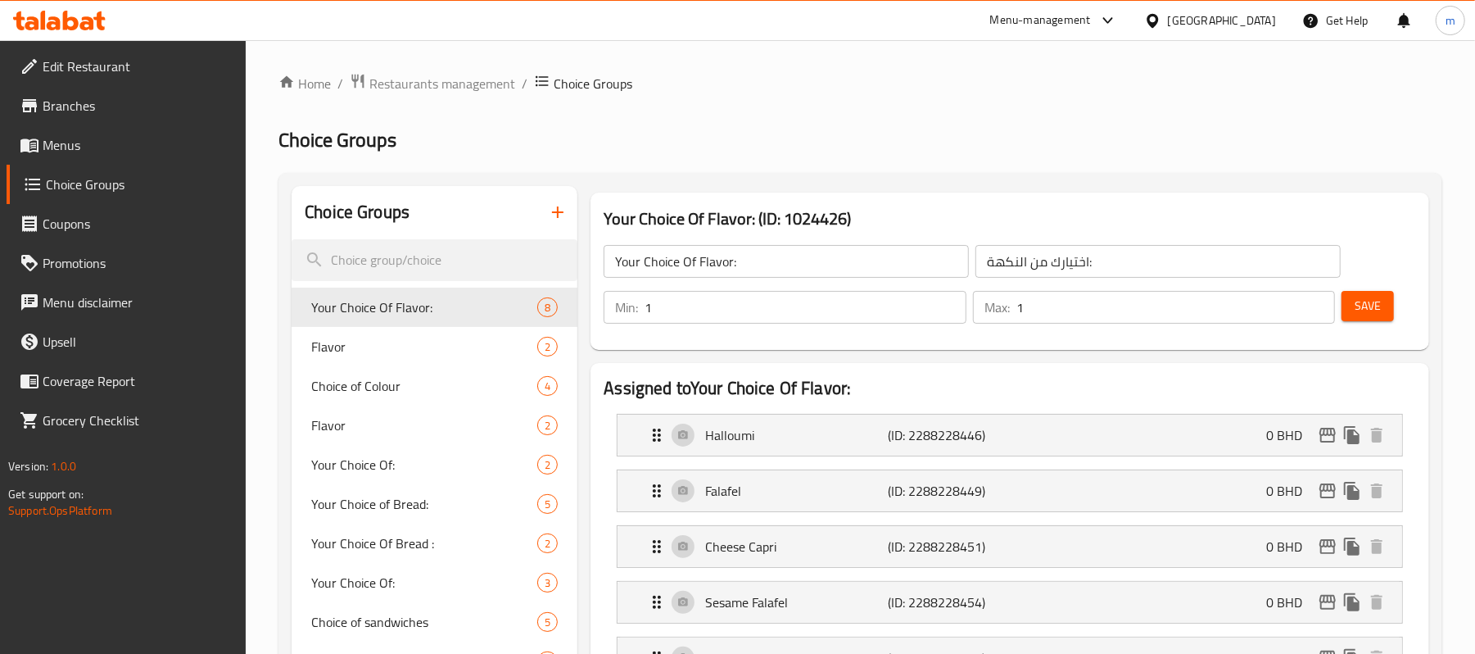
click at [82, 66] on span "Edit Restaurant" at bounding box center [138, 67] width 191 height 20
